Goal: Task Accomplishment & Management: Manage account settings

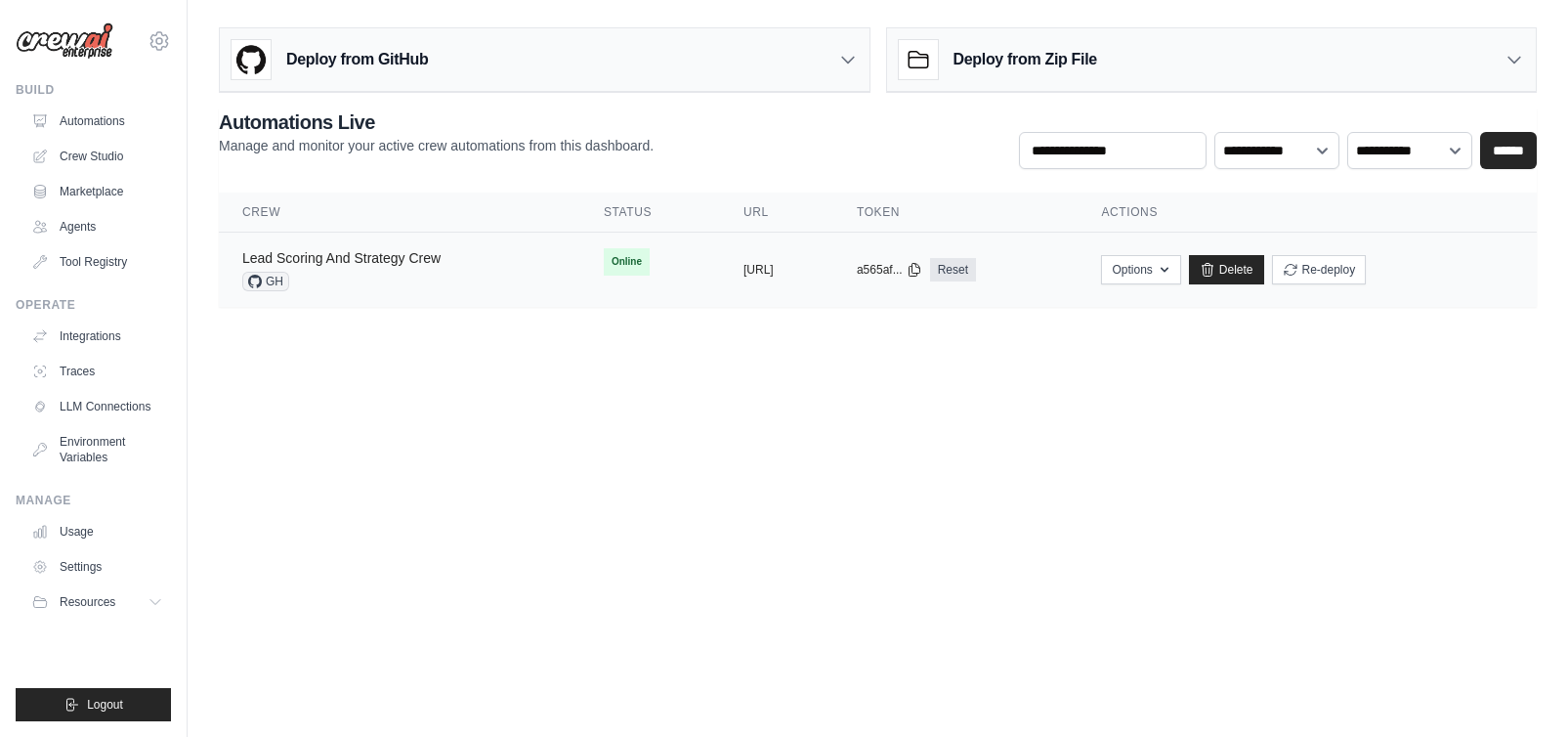
click at [404, 262] on link "Lead Scoring And Strategy Crew" at bounding box center [341, 258] width 198 height 16
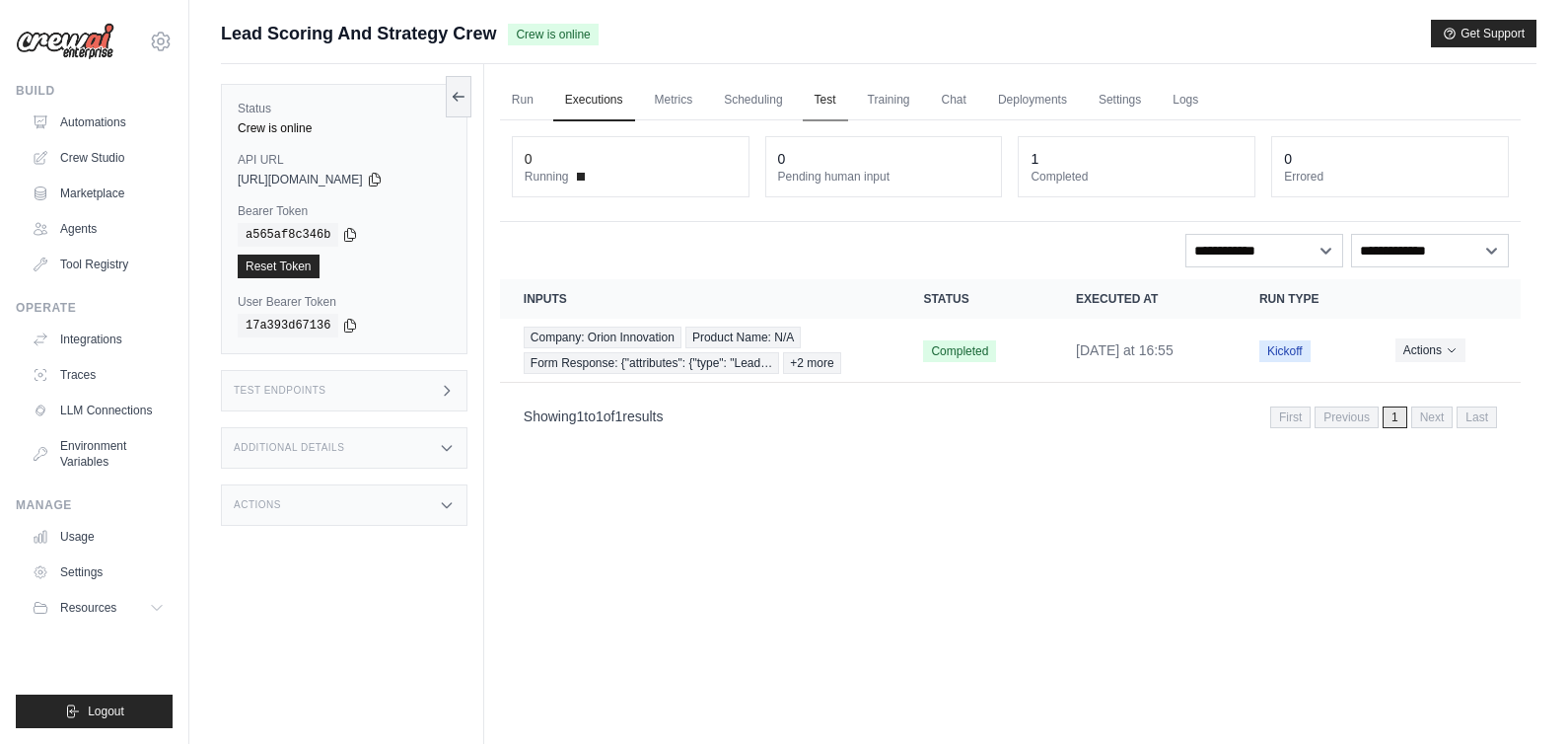
click at [842, 102] on link "Test" at bounding box center [826, 101] width 46 height 42
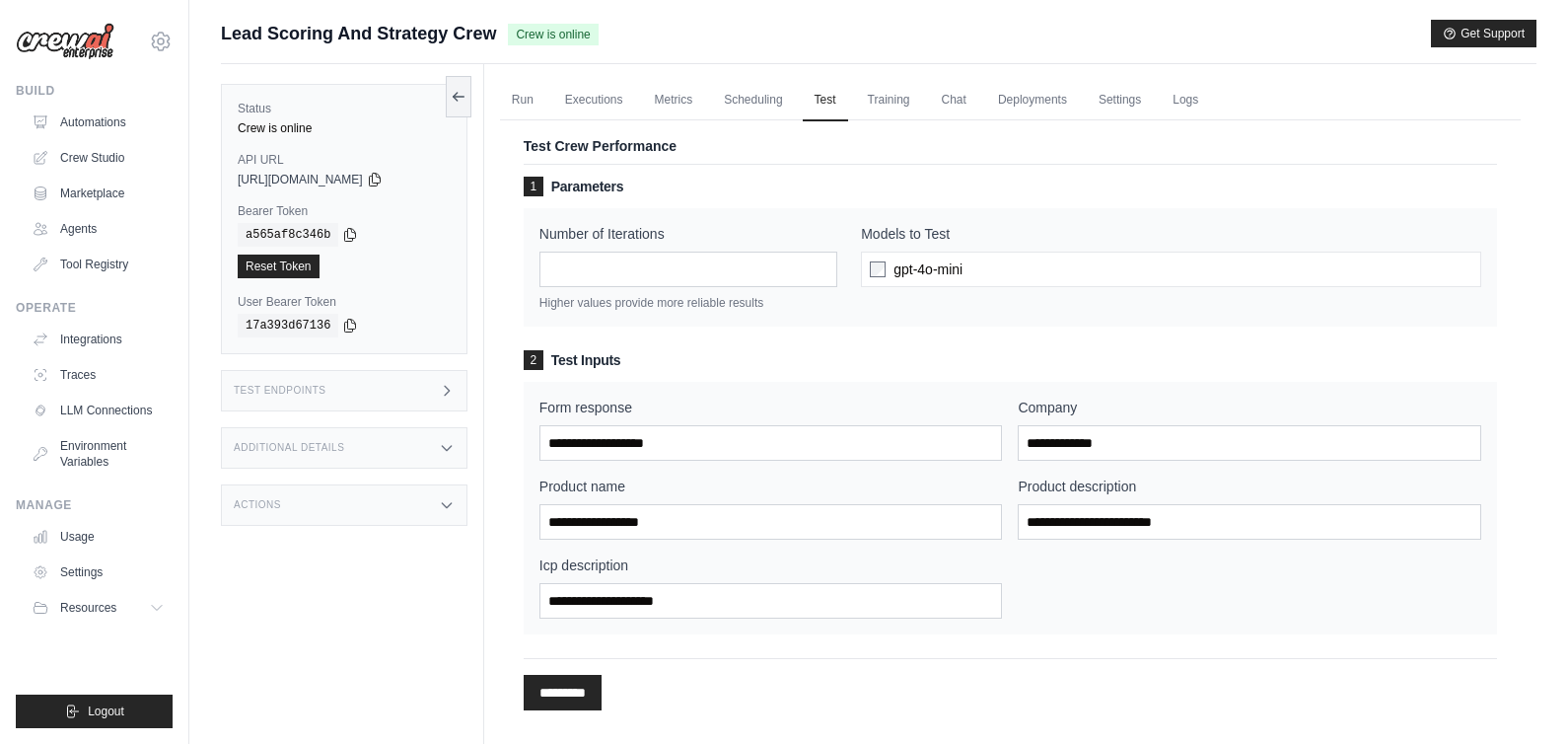
click at [349, 392] on div "Test Endpoints" at bounding box center [343, 391] width 246 height 42
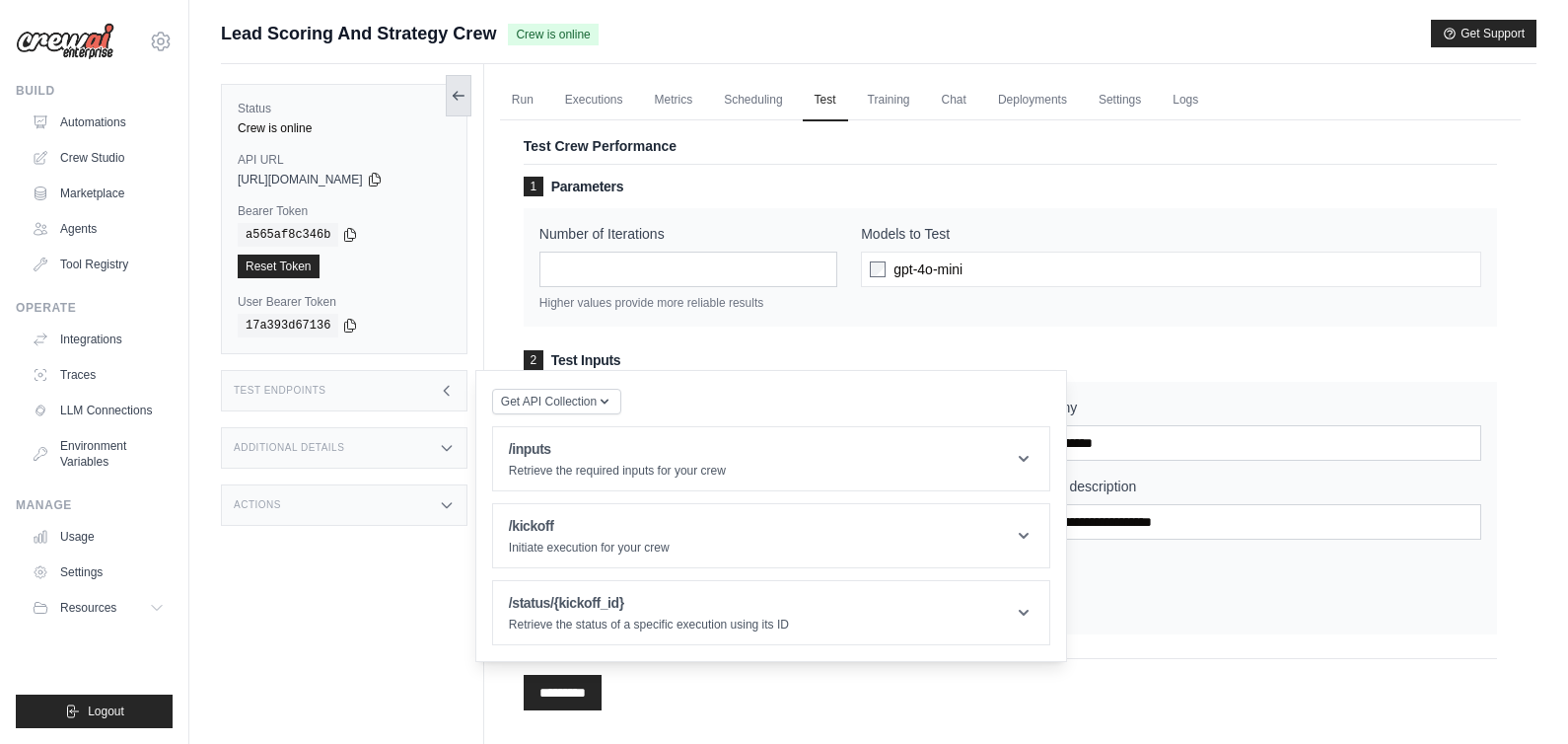
click at [462, 103] on icon at bounding box center [459, 96] width 16 height 16
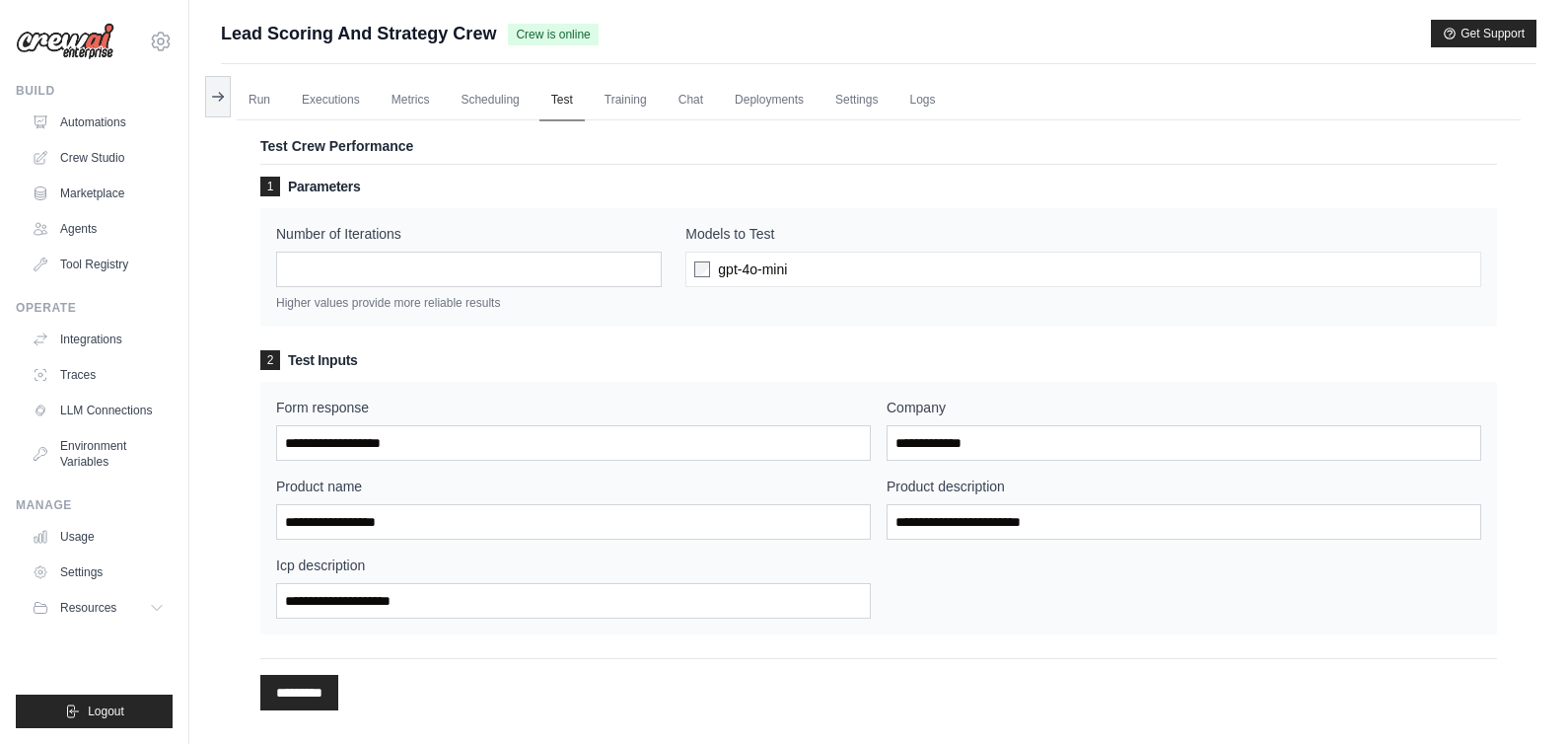
click at [577, 105] on link "Test" at bounding box center [562, 101] width 46 height 42
click at [714, 104] on link "Chat" at bounding box center [691, 101] width 48 height 42
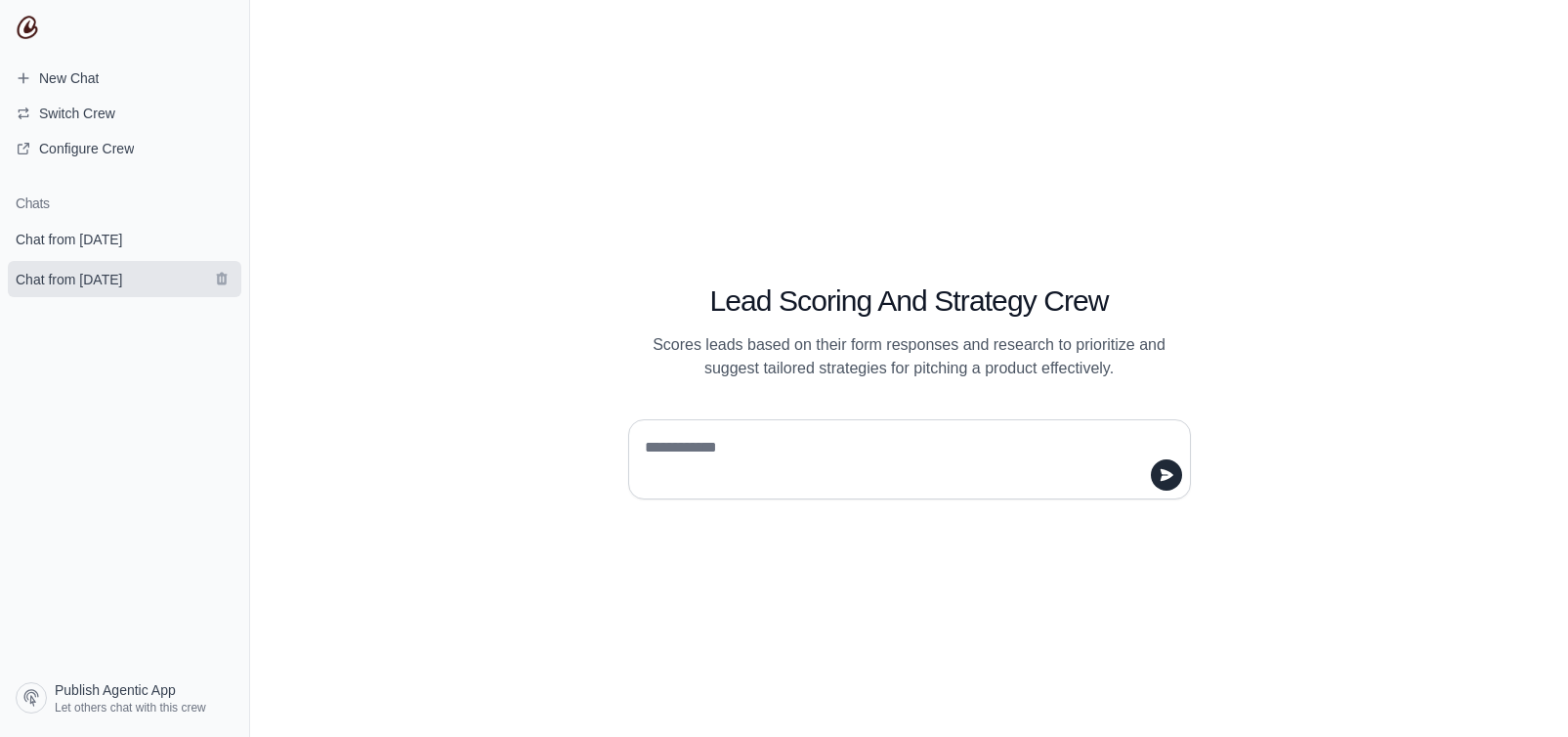
click at [98, 273] on span "Chat from [DATE]" at bounding box center [69, 279] width 107 height 20
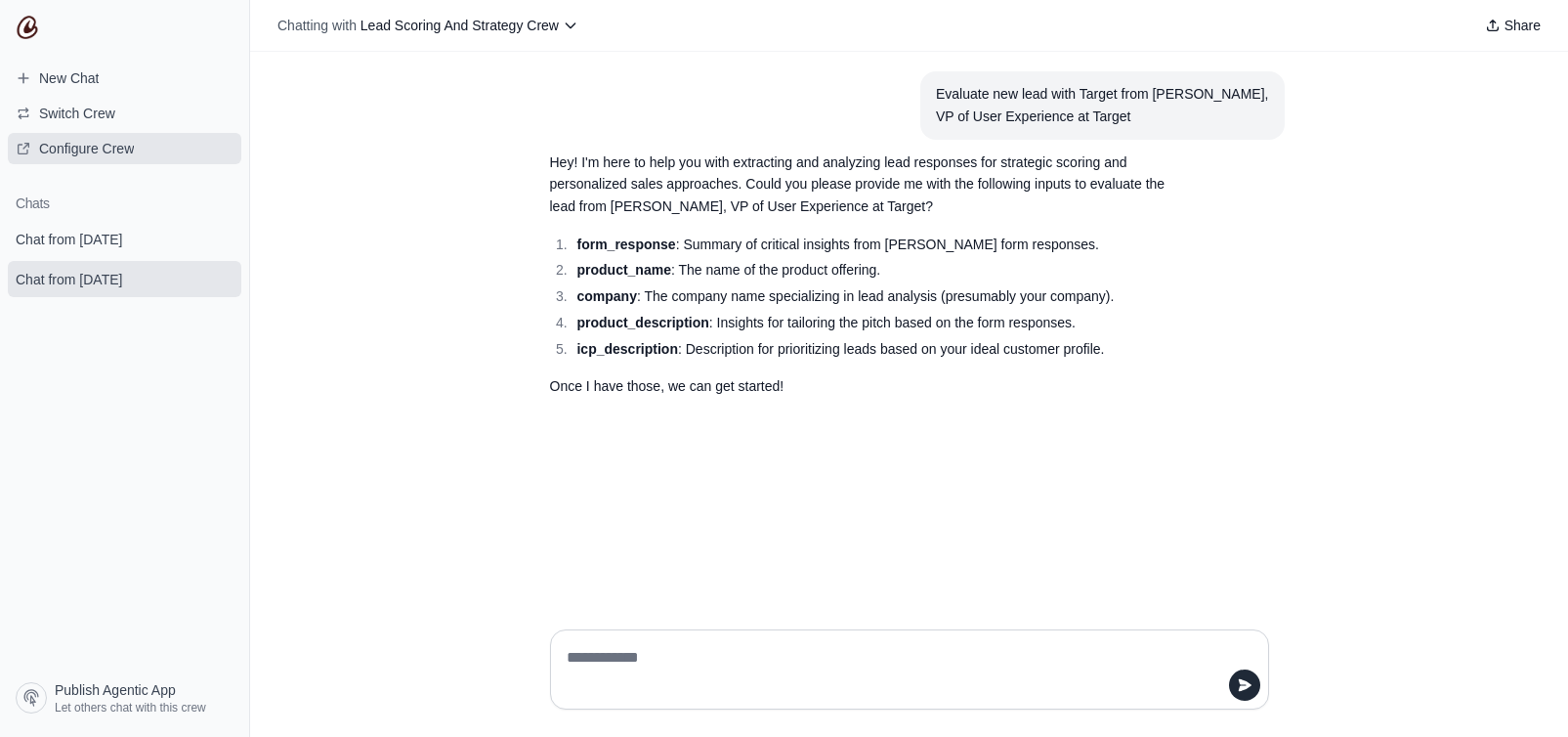
click at [90, 146] on span "Configure Crew" at bounding box center [86, 149] width 95 height 20
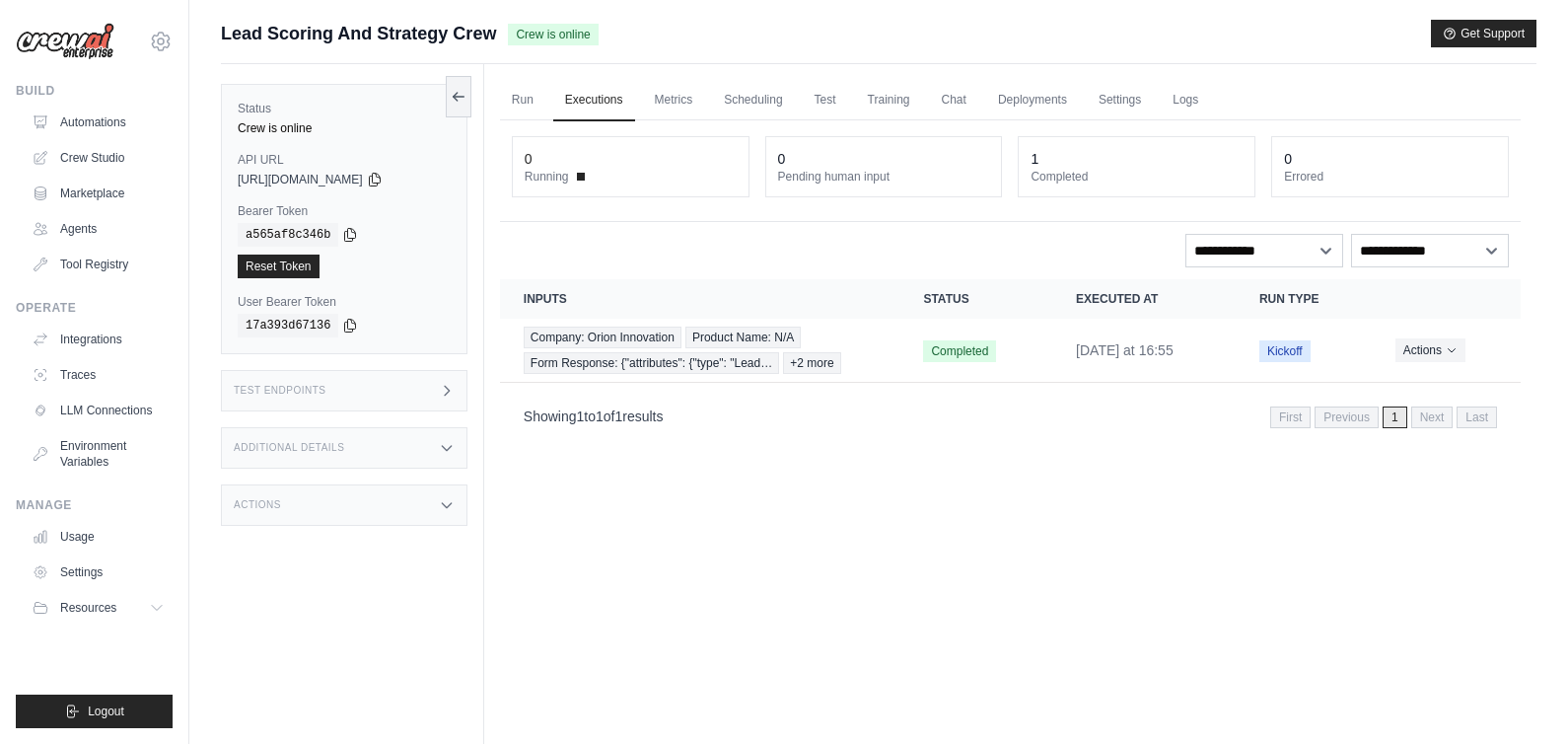
drag, startPoint x: 218, startPoint y: 32, endPoint x: 504, endPoint y: 36, distance: 286.0
click at [504, 36] on div "Submit a support request Describe your issue or question * Please be specific a…" at bounding box center [878, 414] width 1379 height 789
copy span "Lead Scoring And Strategy Crew"
